Goal: Task Accomplishment & Management: Complete application form

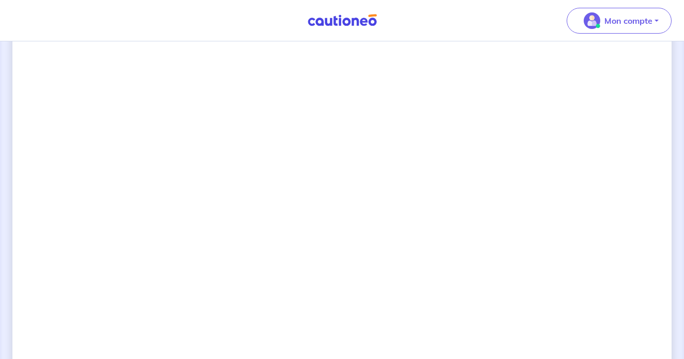
scroll to position [825, 0]
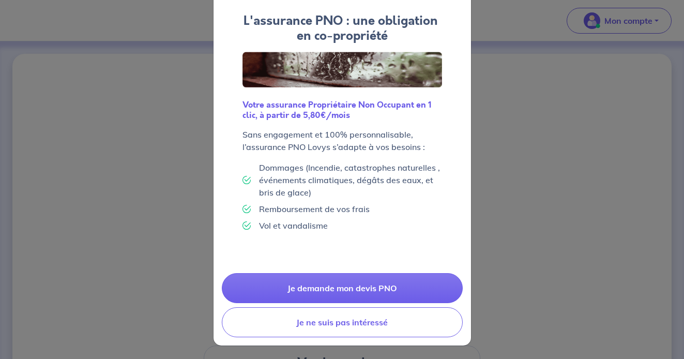
scroll to position [52, 0]
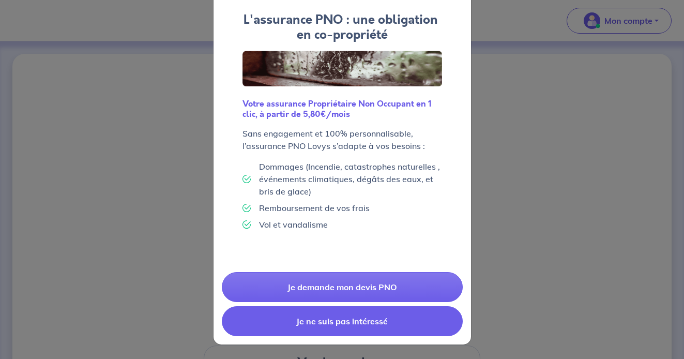
click at [360, 326] on button "Je ne suis pas intéressé" at bounding box center [342, 321] width 241 height 30
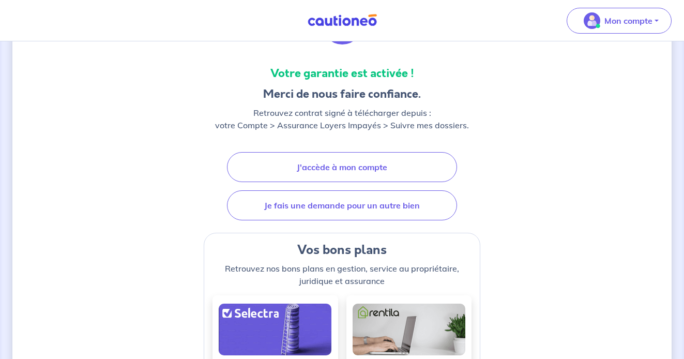
scroll to position [0, 0]
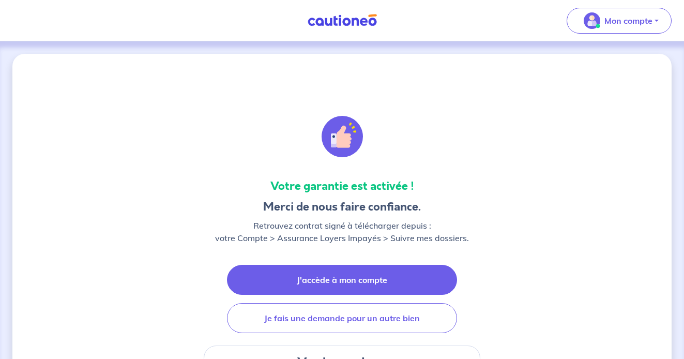
click at [372, 269] on link "J'accède à mon compte" at bounding box center [342, 280] width 230 height 30
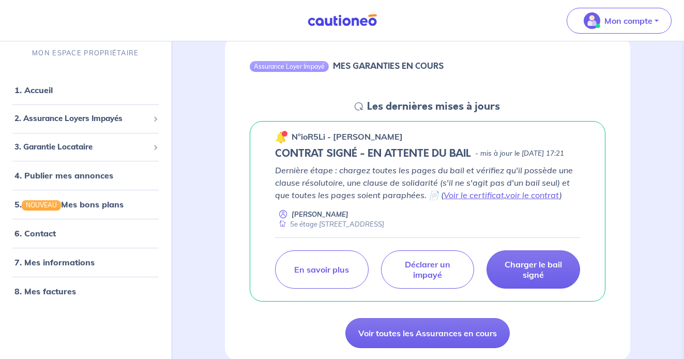
scroll to position [110, 0]
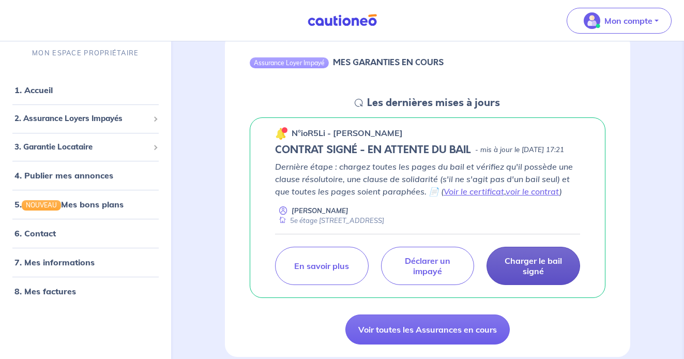
click at [533, 273] on p "Charger le bail signé" at bounding box center [533, 265] width 68 height 21
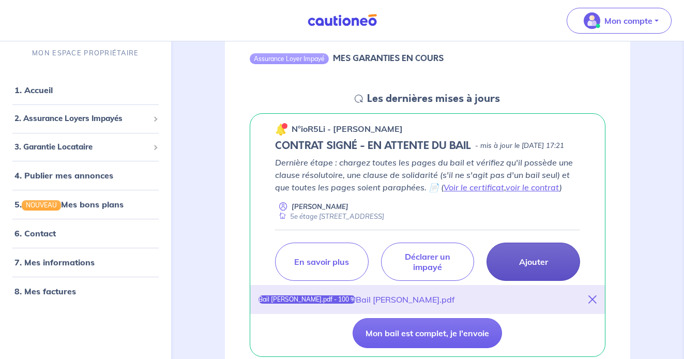
scroll to position [138, 0]
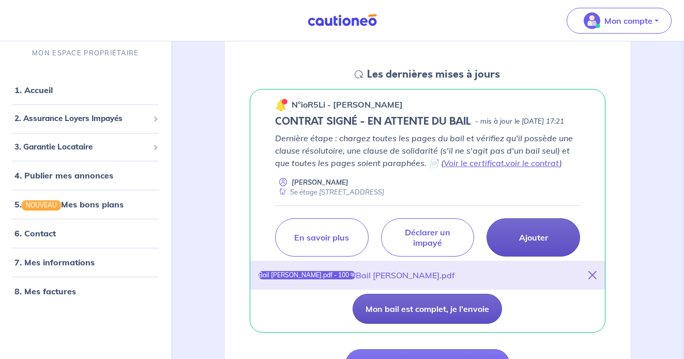
click at [460, 317] on button "Mon bail est complet, je l'envoie" at bounding box center [426, 308] width 149 height 30
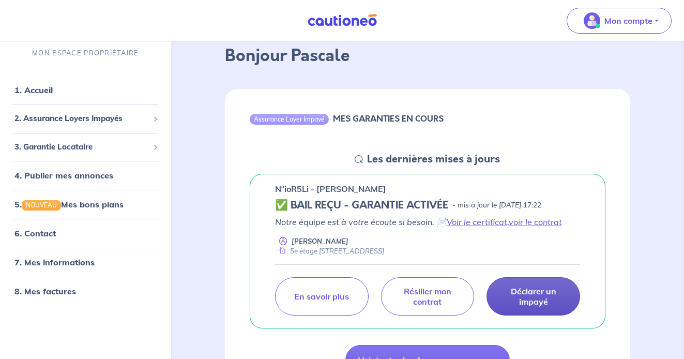
scroll to position [55, 0]
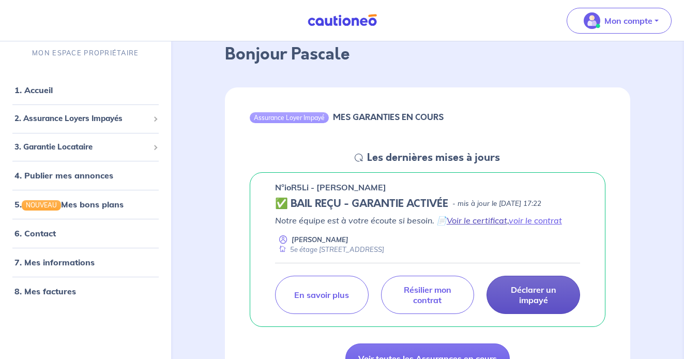
click at [468, 225] on link "Voir le certificat" at bounding box center [476, 220] width 60 height 10
click at [532, 225] on link "voir le contrat" at bounding box center [534, 220] width 53 height 10
